Goal: Use online tool/utility: Utilize a website feature to perform a specific function

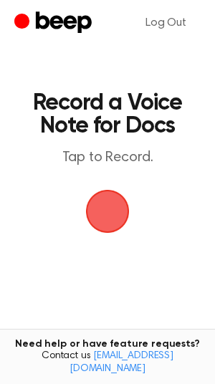
click at [121, 201] on span "button" at bounding box center [107, 211] width 40 height 40
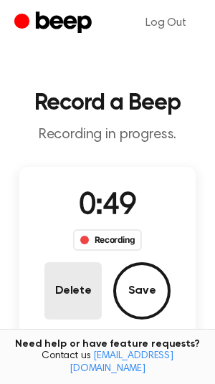
click at [97, 277] on button "Delete" at bounding box center [72, 290] width 57 height 57
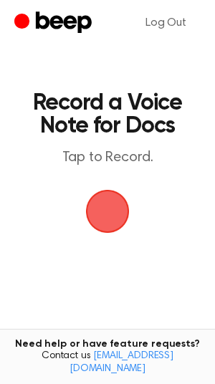
click at [108, 217] on span "button" at bounding box center [108, 212] width 44 height 44
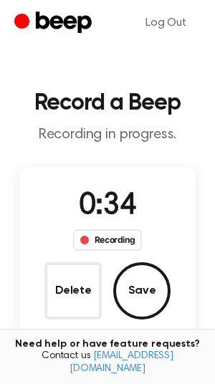
click at [138, 296] on button "Save" at bounding box center [141, 290] width 57 height 57
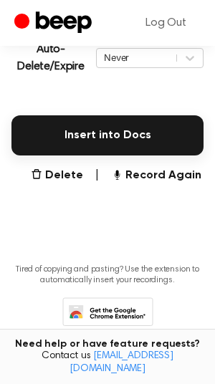
scroll to position [378, 0]
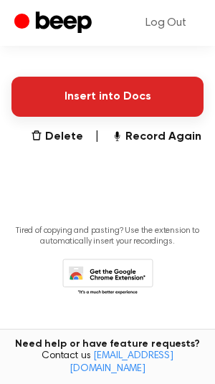
click at [103, 103] on button "Insert into Docs" at bounding box center [107, 97] width 192 height 40
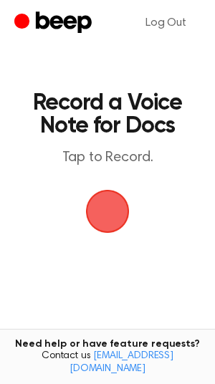
click at [103, 206] on span "button" at bounding box center [107, 211] width 40 height 40
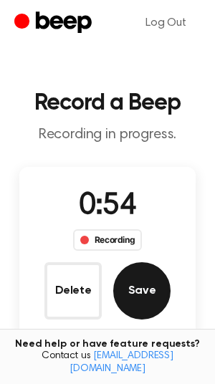
click at [154, 297] on button "Save" at bounding box center [141, 290] width 57 height 57
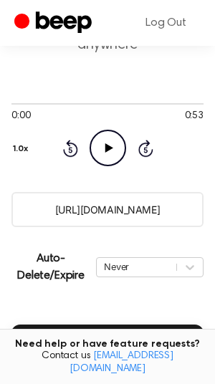
scroll to position [186, 0]
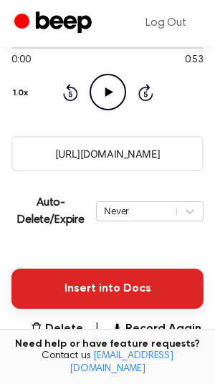
click at [94, 306] on button "Insert into Docs" at bounding box center [107, 289] width 192 height 40
